Goal: Use online tool/utility: Utilize a website feature to perform a specific function

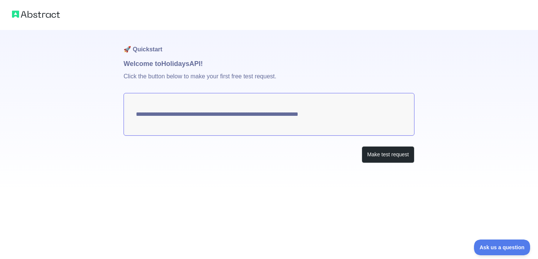
click at [262, 115] on textarea "**********" at bounding box center [269, 114] width 291 height 43
drag, startPoint x: 393, startPoint y: 157, endPoint x: 383, endPoint y: 155, distance: 10.7
click at [393, 157] on button "Make test request" at bounding box center [388, 154] width 53 height 17
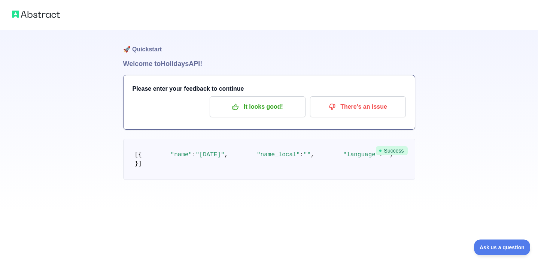
click at [24, 12] on img at bounding box center [36, 14] width 48 height 10
click at [15, 13] on img at bounding box center [36, 14] width 48 height 10
drag, startPoint x: 136, startPoint y: 48, endPoint x: 130, endPoint y: 48, distance: 5.6
click at [135, 48] on h1 "🚀 Quickstart" at bounding box center [269, 44] width 292 height 28
click at [123, 48] on h1 "🚀 Quickstart" at bounding box center [269, 44] width 292 height 28
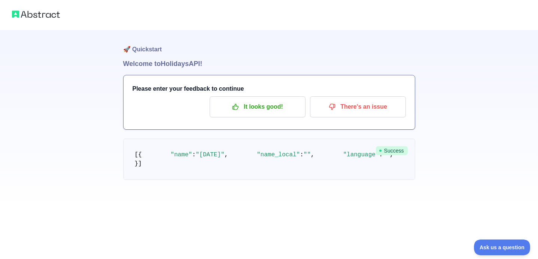
drag, startPoint x: 16, startPoint y: 15, endPoint x: 34, endPoint y: 6, distance: 19.8
click at [16, 15] on img at bounding box center [36, 14] width 48 height 10
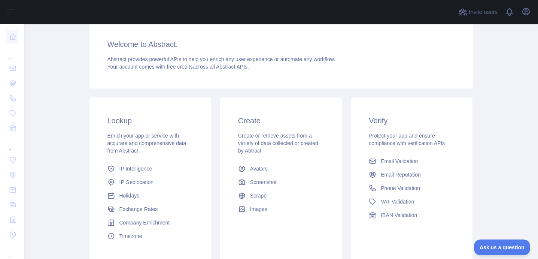
scroll to position [57, 0]
click at [392, 159] on span "Email Validation" at bounding box center [399, 160] width 37 height 7
